Goal: Information Seeking & Learning: Learn about a topic

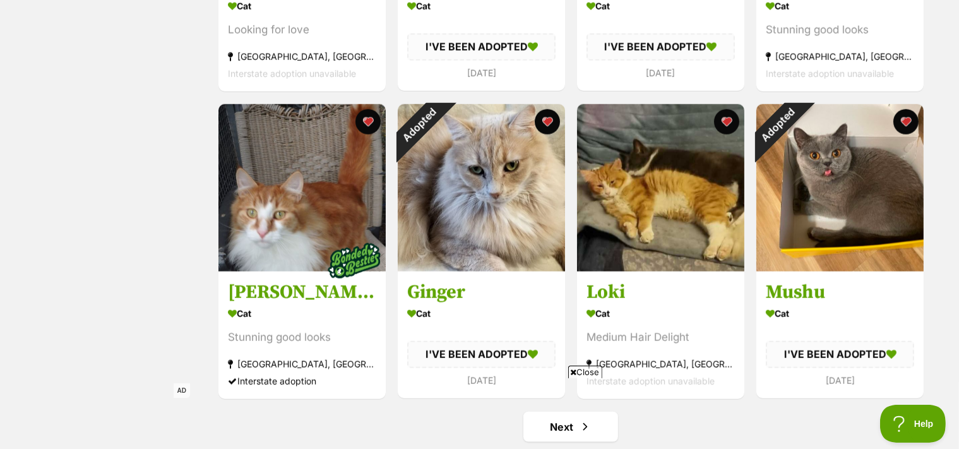
scroll to position [1485, 0]
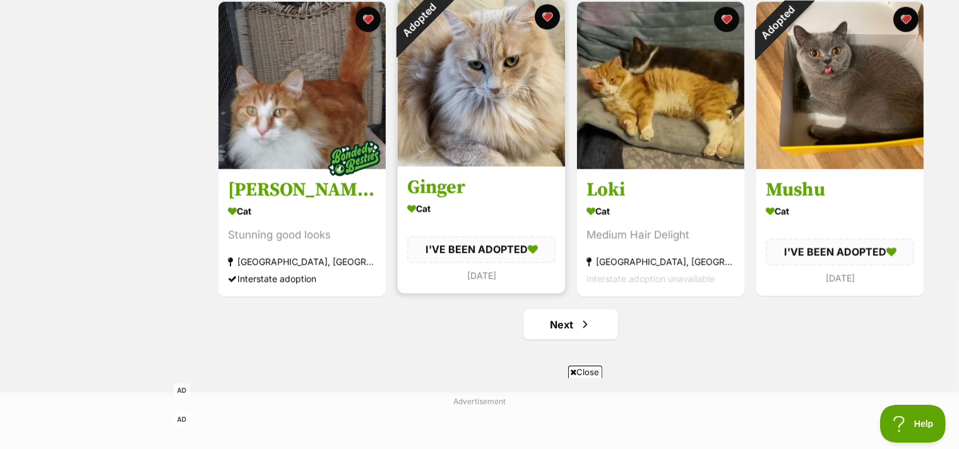
click at [500, 93] on img at bounding box center [481, 82] width 167 height 167
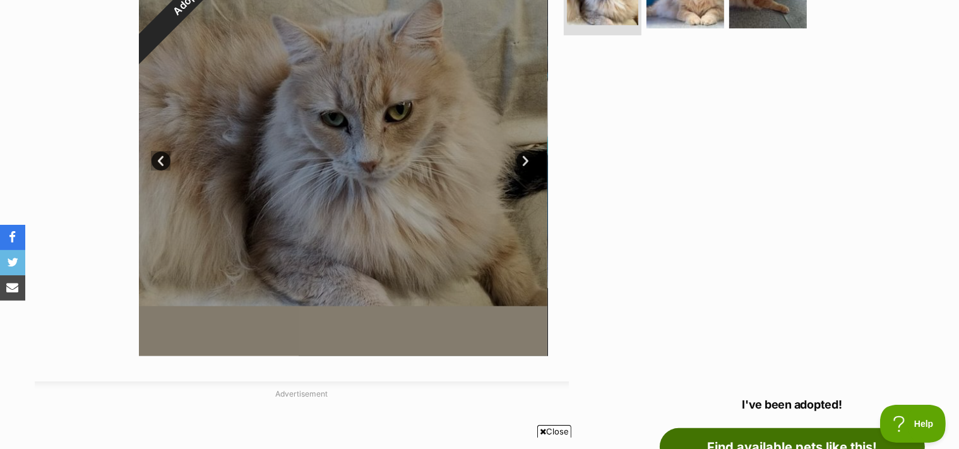
scroll to position [631, 0]
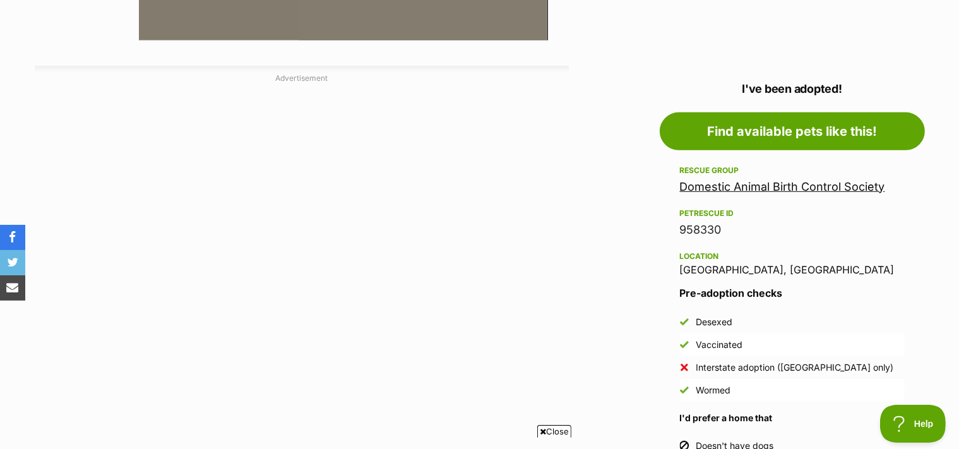
click at [763, 186] on link "Domestic Animal Birth Control Society" at bounding box center [782, 186] width 205 height 13
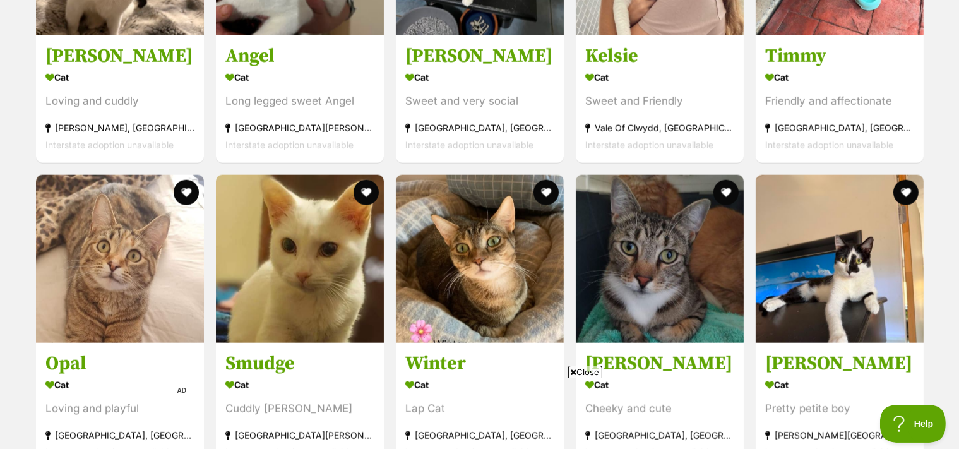
scroll to position [1263, 0]
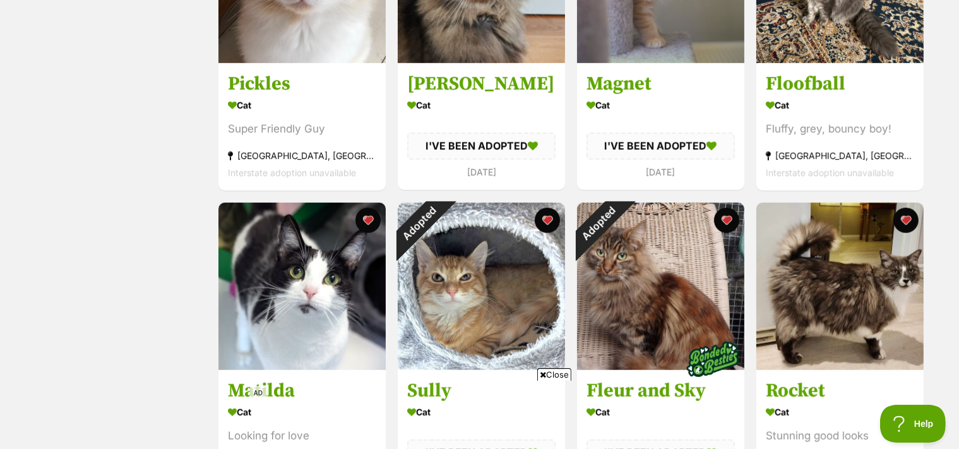
scroll to position [1694, 0]
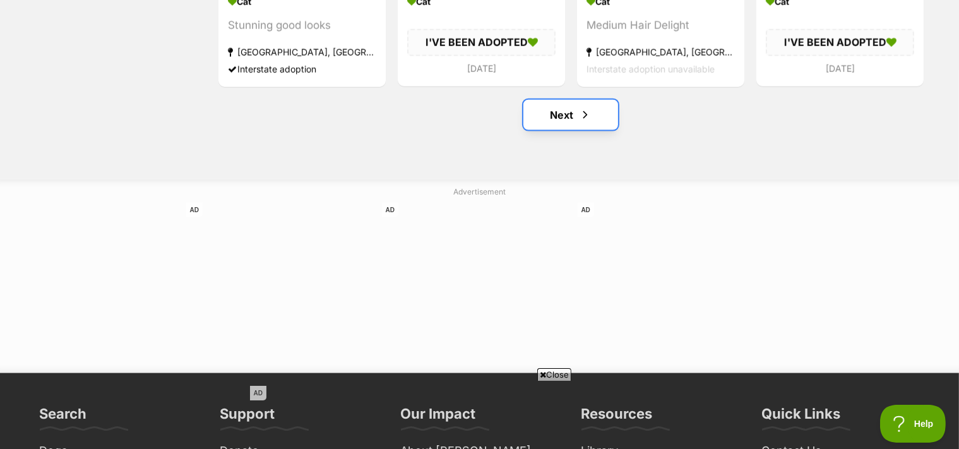
click at [601, 126] on link "Next" at bounding box center [570, 115] width 95 height 30
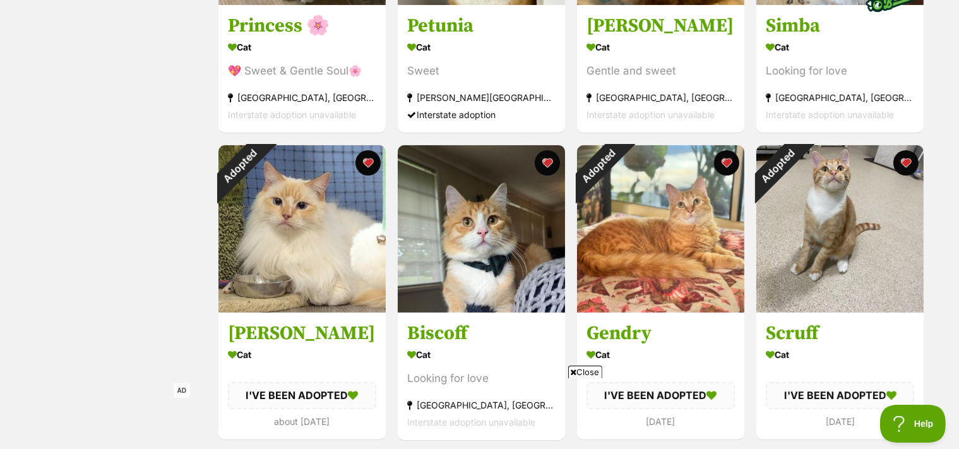
scroll to position [419, 0]
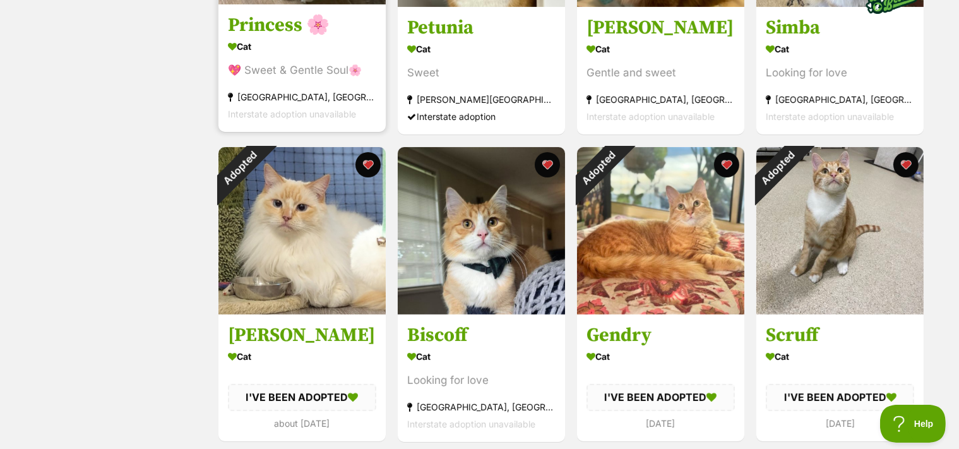
scroll to position [0, 0]
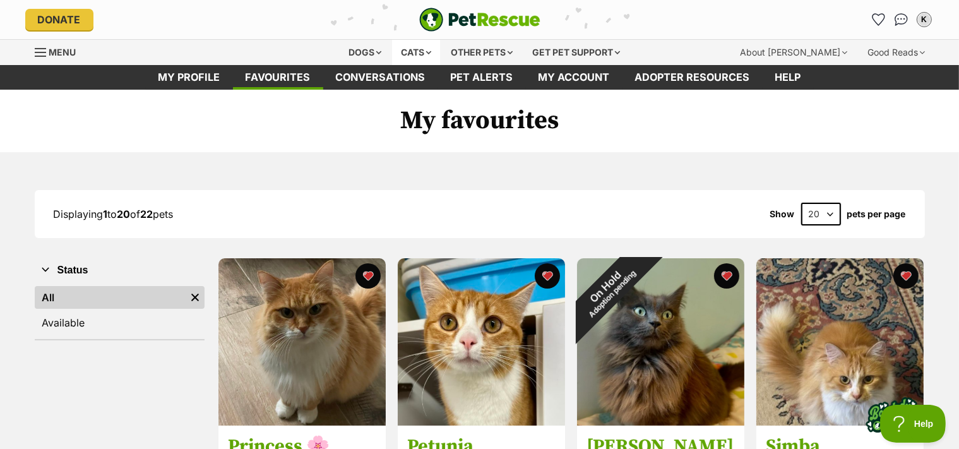
click at [405, 43] on div "Cats" at bounding box center [416, 52] width 48 height 25
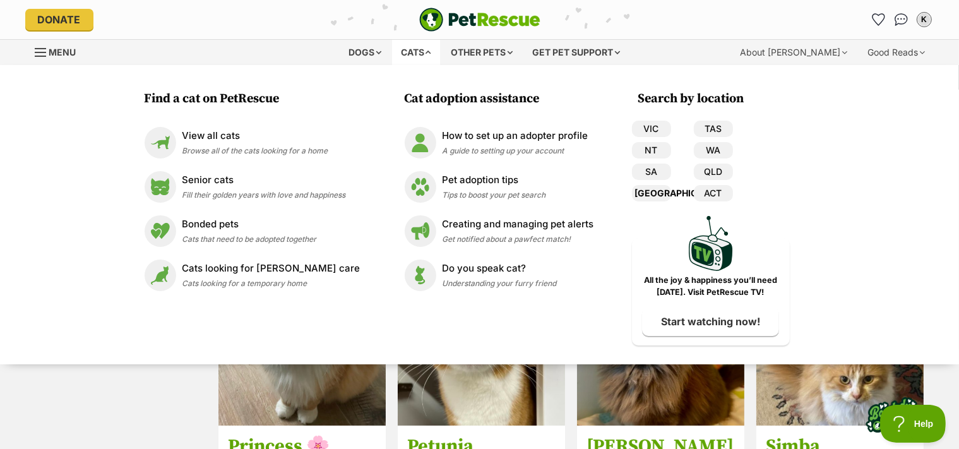
click at [644, 194] on link "[GEOGRAPHIC_DATA]" at bounding box center [651, 193] width 39 height 16
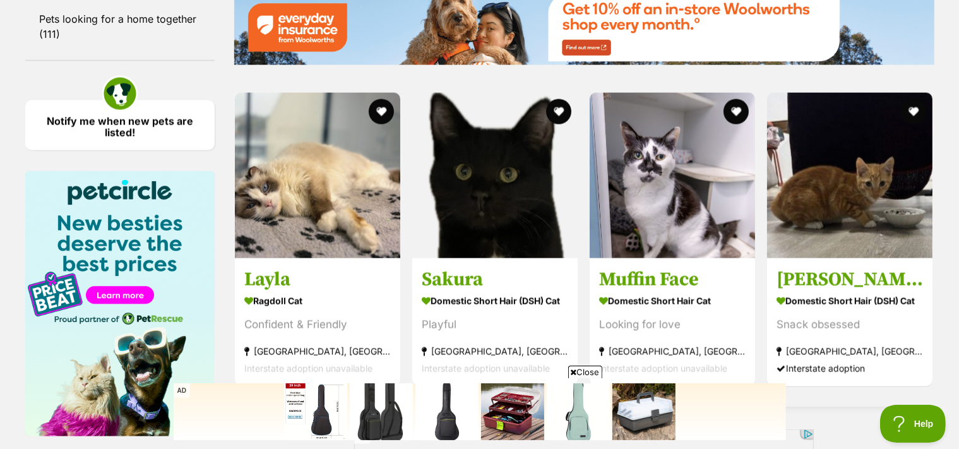
scroll to position [2215, 0]
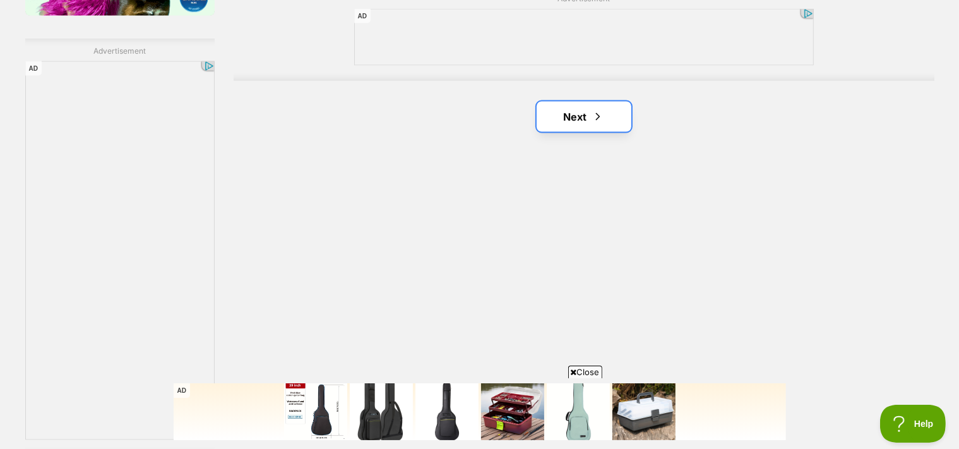
click at [593, 109] on span "Next page" at bounding box center [598, 116] width 13 height 15
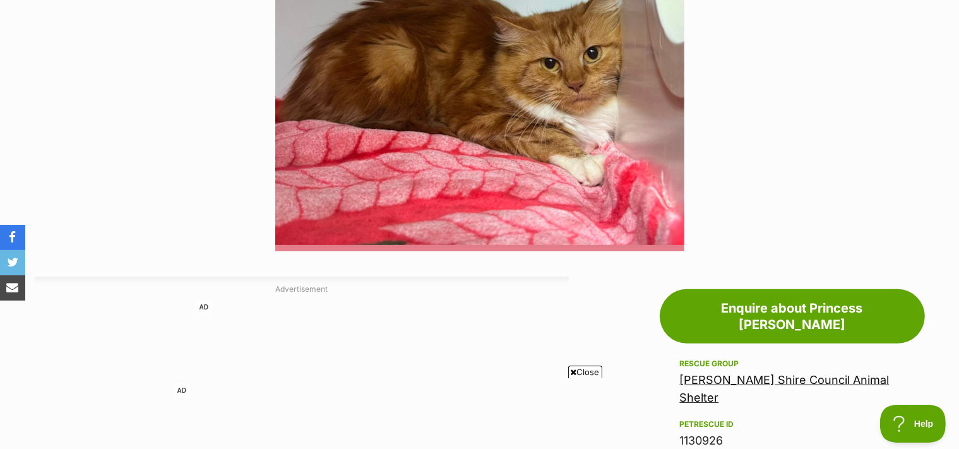
scroll to position [631, 0]
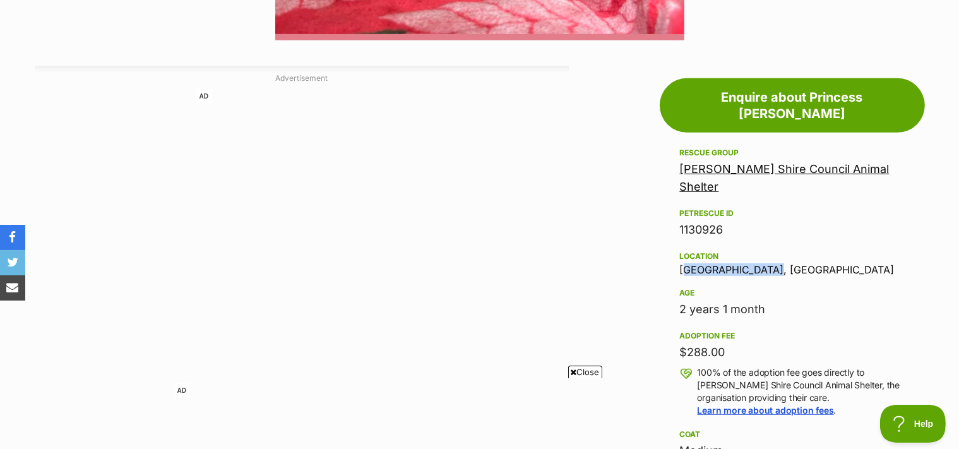
drag, startPoint x: 680, startPoint y: 235, endPoint x: 783, endPoint y: 227, distance: 103.2
click at [783, 249] on div "Location Taren Point, NSW" at bounding box center [792, 262] width 225 height 27
copy div "Taren Point, NSW"
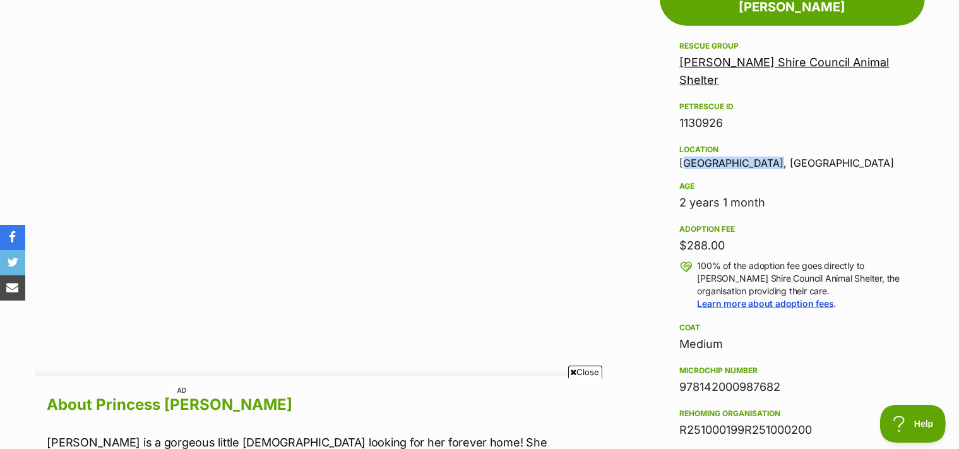
scroll to position [0, 0]
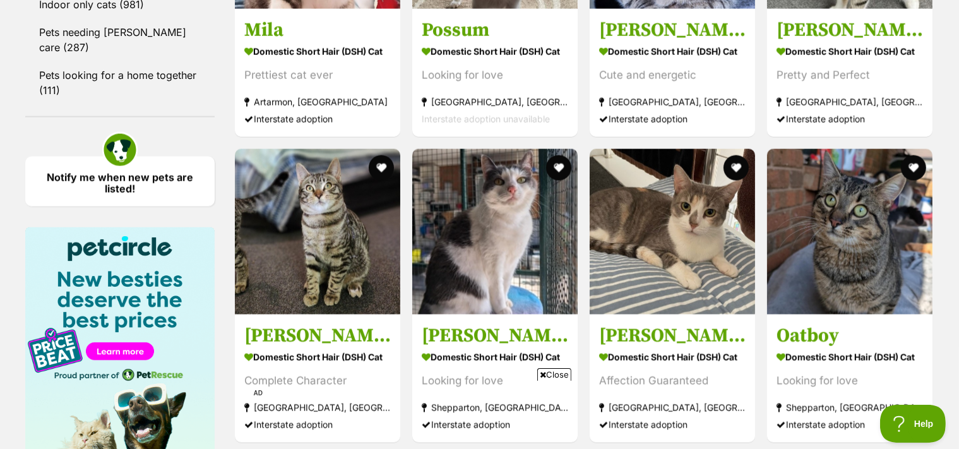
scroll to position [1800, 0]
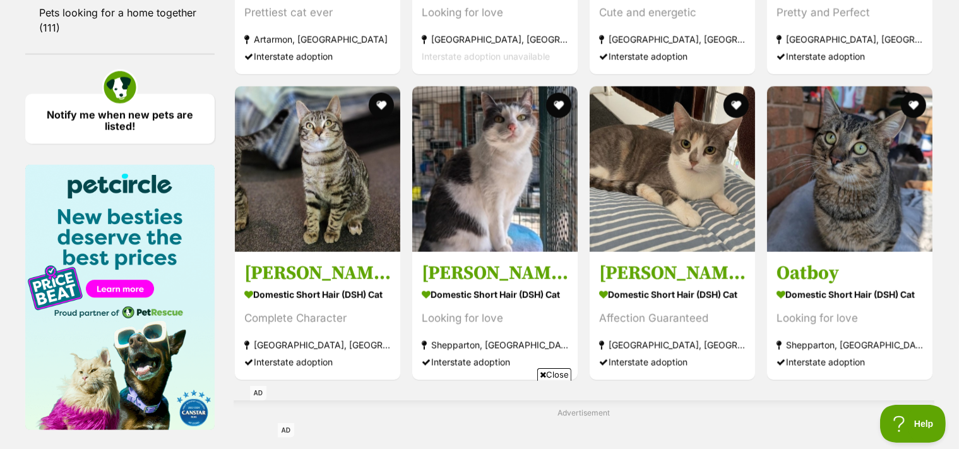
drag, startPoint x: 969, startPoint y: 98, endPoint x: 969, endPoint y: 297, distance: 199.5
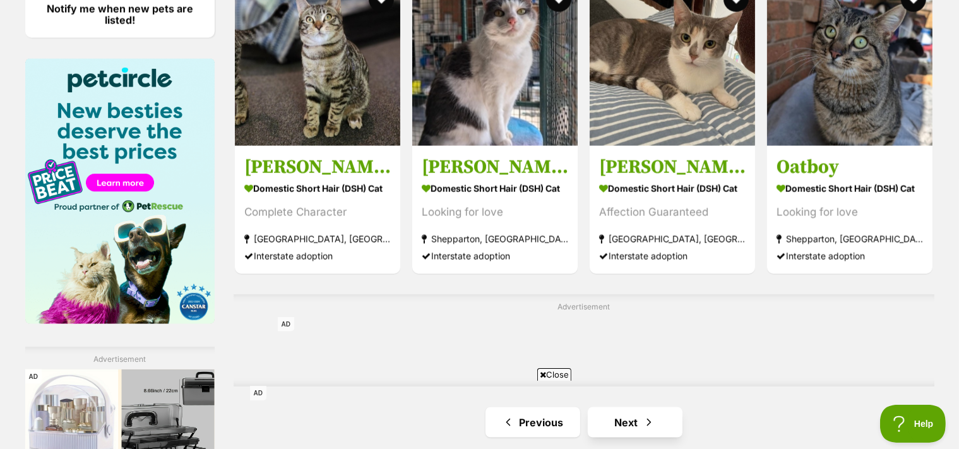
scroll to position [2011, 0]
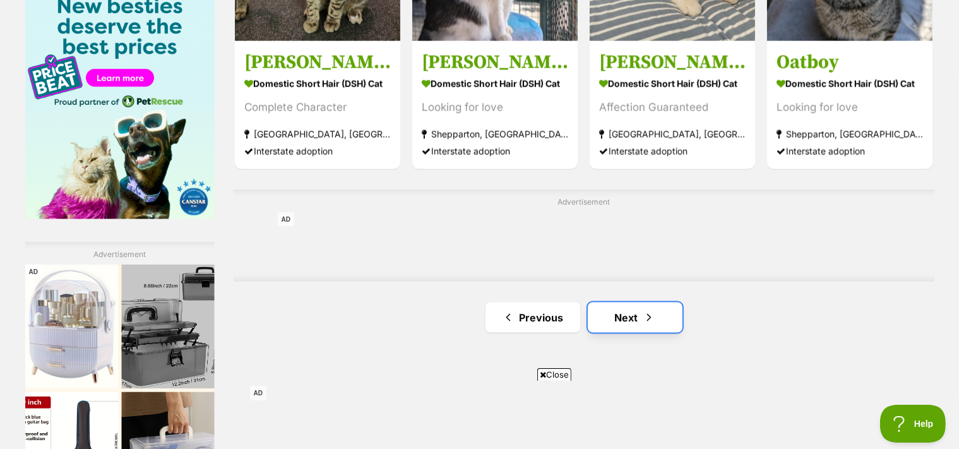
click at [672, 312] on link "Next" at bounding box center [635, 317] width 95 height 30
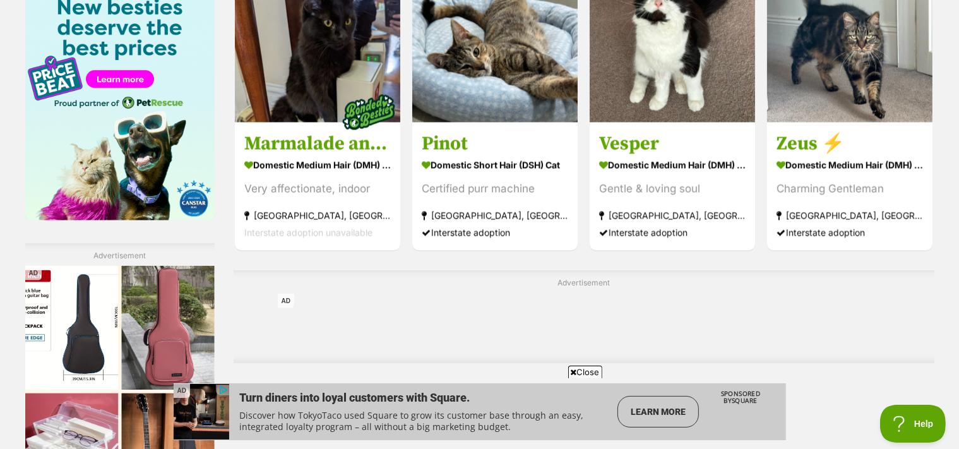
scroll to position [2086, 0]
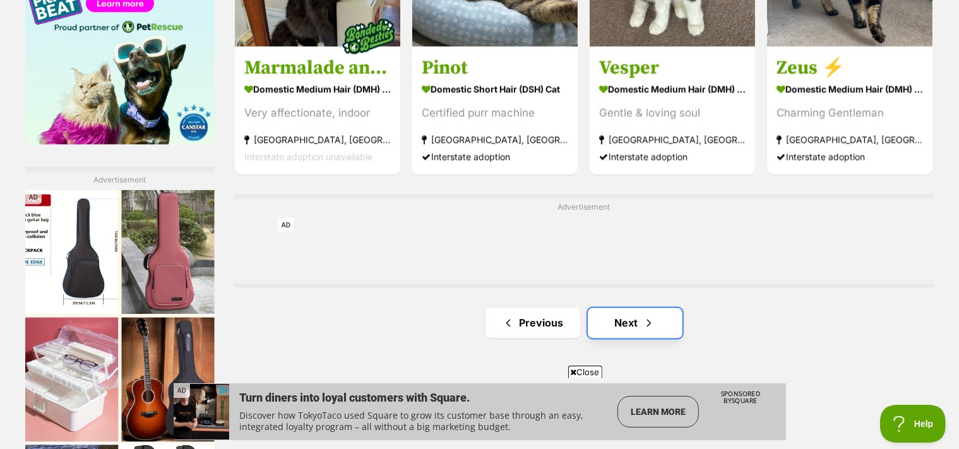
click at [621, 320] on link "Next" at bounding box center [635, 323] width 95 height 30
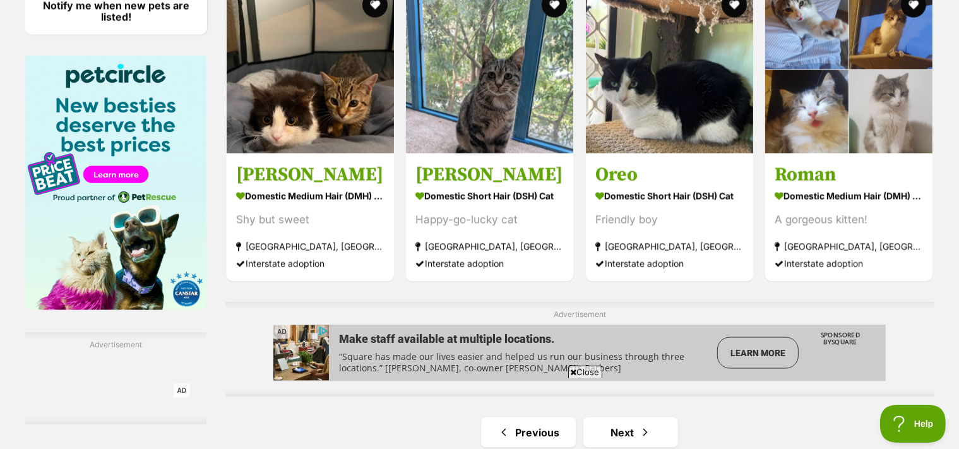
scroll to position [2120, 0]
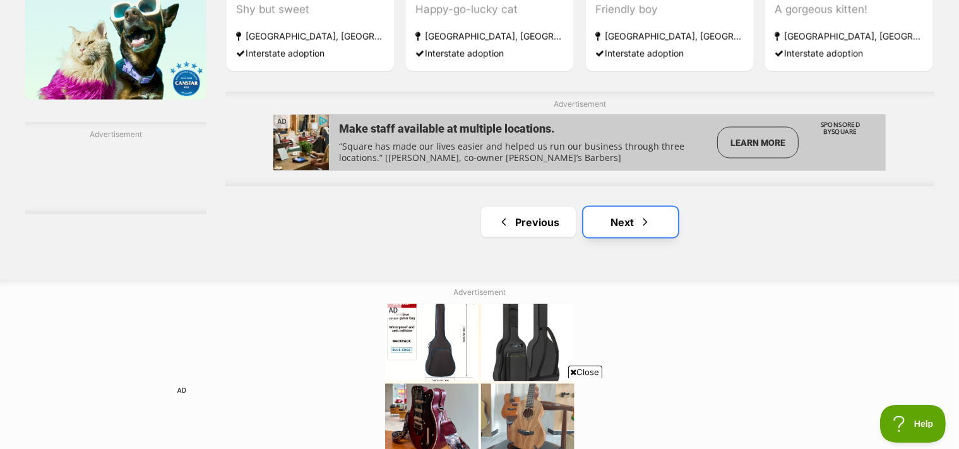
click at [653, 223] on link "Next" at bounding box center [630, 222] width 95 height 30
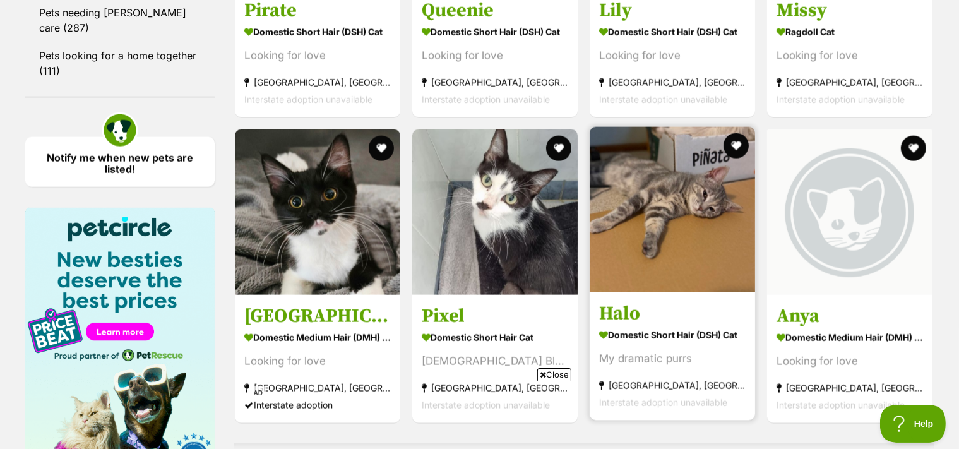
scroll to position [1968, 0]
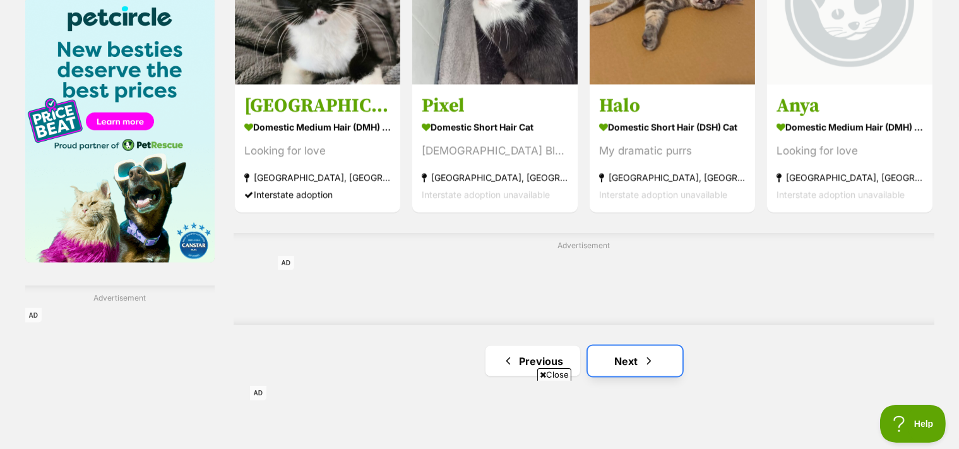
click at [643, 362] on span "Next page" at bounding box center [649, 361] width 13 height 15
